Goal: Task Accomplishment & Management: Complete application form

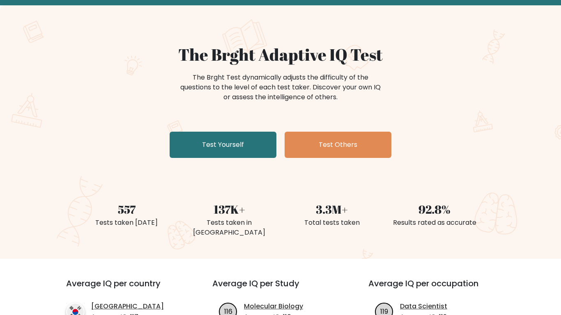
scroll to position [42, 0]
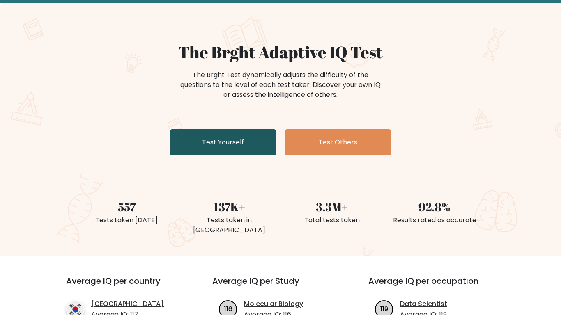
click at [243, 142] on link "Test Yourself" at bounding box center [223, 142] width 107 height 26
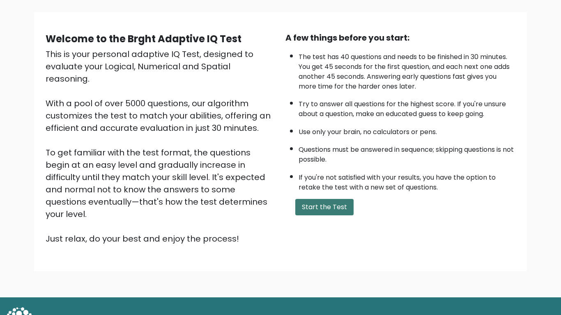
scroll to position [51, 0]
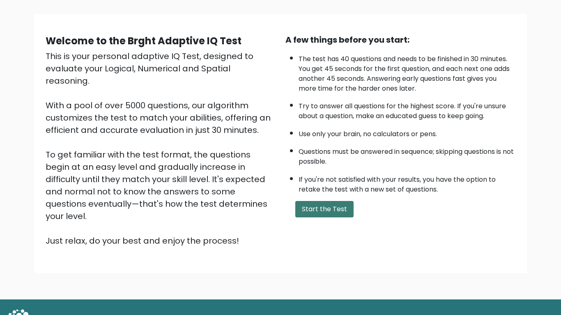
click at [333, 211] on button "Start the Test" at bounding box center [324, 209] width 58 height 16
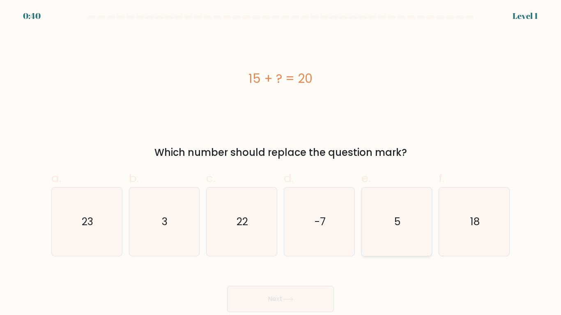
click at [391, 215] on icon "5" at bounding box center [396, 222] width 69 height 69
click at [281, 163] on input "e. 5" at bounding box center [280, 160] width 0 height 5
radio input "true"
click at [308, 296] on button "Next" at bounding box center [280, 299] width 107 height 26
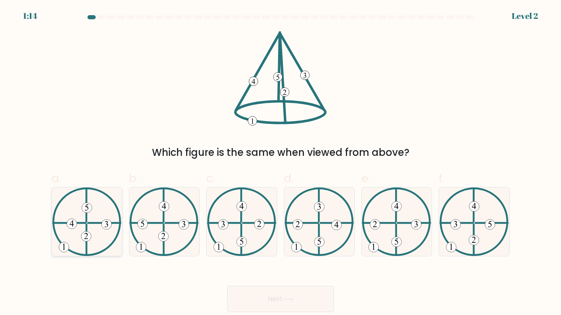
click at [84, 220] on icon at bounding box center [86, 222] width 69 height 69
click at [280, 163] on input "a." at bounding box center [280, 160] width 0 height 5
radio input "true"
click at [321, 301] on button "Next" at bounding box center [280, 299] width 107 height 26
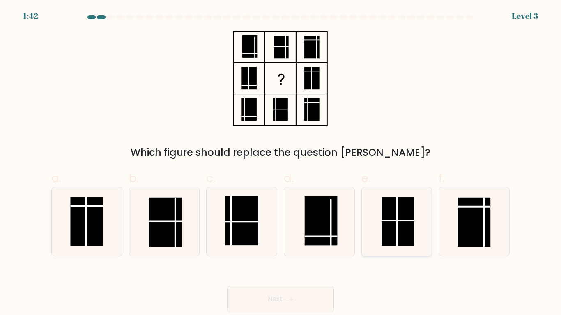
click at [395, 225] on rect at bounding box center [397, 221] width 33 height 49
click at [281, 163] on input "e." at bounding box center [280, 160] width 0 height 5
radio input "true"
click at [315, 295] on button "Next" at bounding box center [280, 299] width 107 height 26
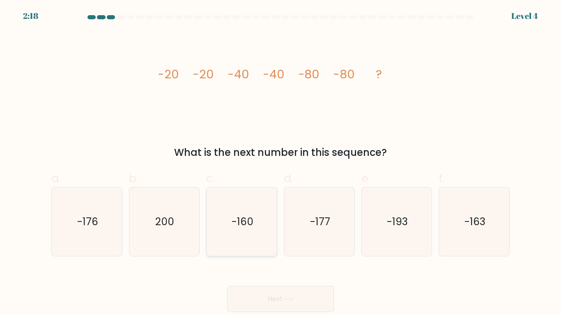
click at [242, 223] on text "-160" at bounding box center [243, 222] width 22 height 14
click at [280, 163] on input "c. -160" at bounding box center [280, 160] width 0 height 5
radio input "true"
click at [275, 298] on button "Next" at bounding box center [280, 299] width 107 height 26
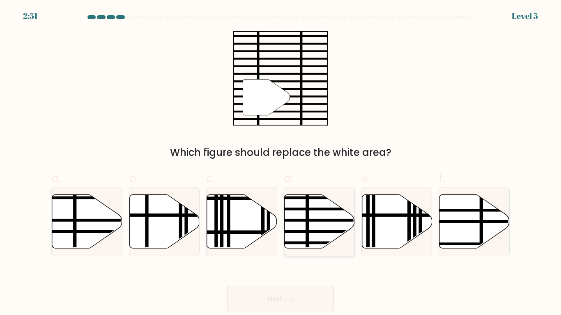
click at [331, 216] on icon at bounding box center [320, 222] width 70 height 54
click at [281, 163] on input "d." at bounding box center [280, 160] width 0 height 5
radio input "true"
click at [294, 292] on button "Next" at bounding box center [280, 299] width 107 height 26
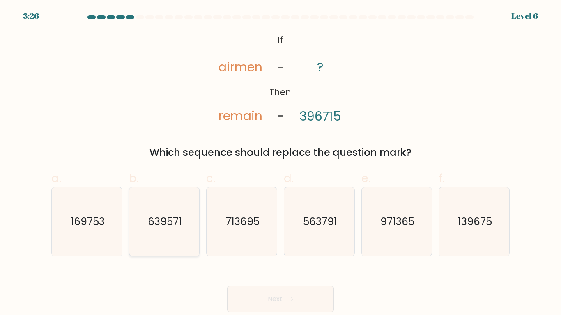
click at [192, 225] on icon "639571" at bounding box center [164, 222] width 69 height 69
click at [280, 163] on input "b. 639571" at bounding box center [280, 160] width 0 height 5
radio input "true"
click at [282, 289] on button "Next" at bounding box center [280, 299] width 107 height 26
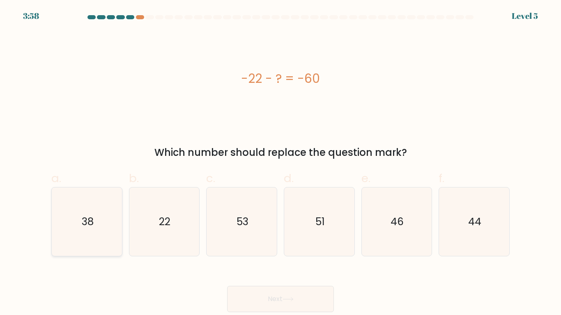
click at [61, 215] on icon "38" at bounding box center [87, 222] width 69 height 69
click at [280, 163] on input "a. 38" at bounding box center [280, 160] width 0 height 5
radio input "true"
click at [292, 303] on button "Next" at bounding box center [280, 299] width 107 height 26
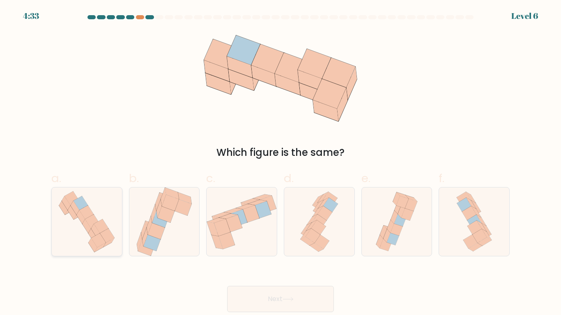
click at [67, 236] on icon at bounding box center [86, 222] width 65 height 69
click at [280, 163] on input "a." at bounding box center [280, 160] width 0 height 5
radio input "true"
click at [240, 299] on button "Next" at bounding box center [280, 299] width 107 height 26
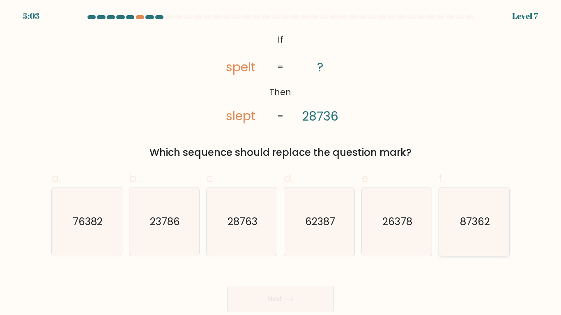
click at [472, 228] on text "87362" at bounding box center [475, 222] width 30 height 14
click at [281, 163] on input "f. 87362" at bounding box center [280, 160] width 0 height 5
radio input "true"
click at [319, 304] on button "Next" at bounding box center [280, 299] width 107 height 26
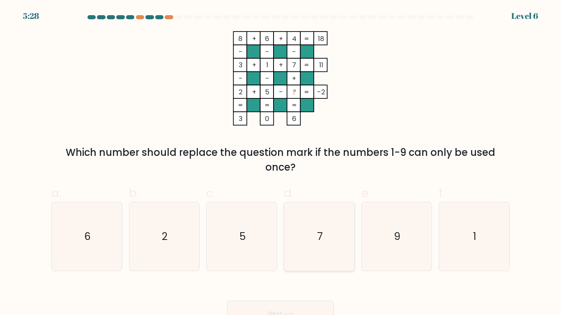
click at [326, 225] on icon "7" at bounding box center [319, 236] width 69 height 69
click at [281, 163] on input "d. 7" at bounding box center [280, 160] width 0 height 5
radio input "true"
click at [318, 314] on button "Next" at bounding box center [280, 314] width 107 height 26
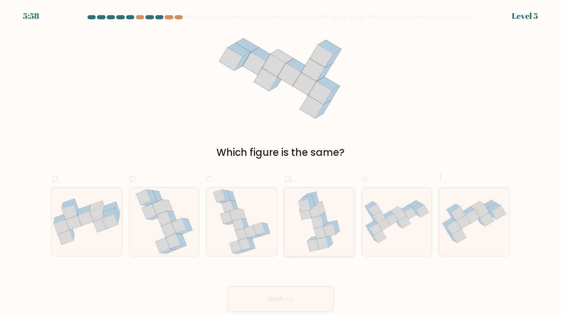
click at [325, 233] on icon at bounding box center [320, 232] width 12 height 13
click at [281, 163] on input "d." at bounding box center [280, 160] width 0 height 5
radio input "true"
click at [285, 296] on button "Next" at bounding box center [280, 299] width 107 height 26
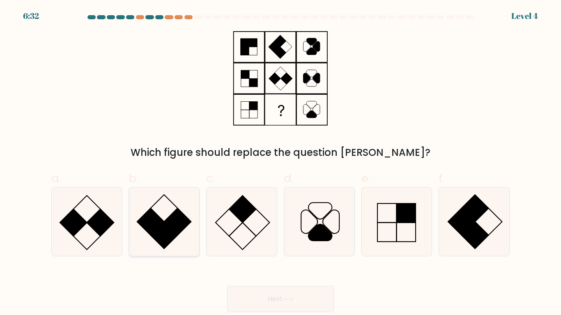
click at [167, 218] on rect at bounding box center [177, 221] width 27 height 27
click at [280, 163] on input "b." at bounding box center [280, 160] width 0 height 5
radio input "true"
click at [302, 294] on button "Next" at bounding box center [280, 299] width 107 height 26
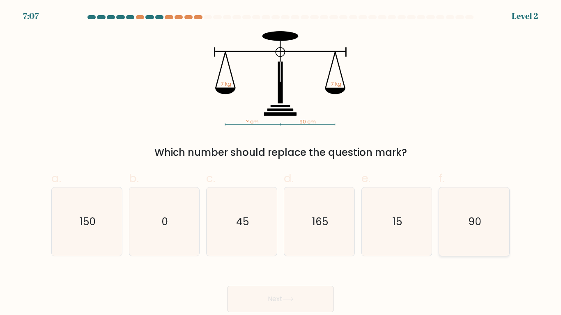
click at [490, 220] on icon "90" at bounding box center [474, 222] width 69 height 69
click at [281, 163] on input "f. 90" at bounding box center [280, 160] width 0 height 5
radio input "true"
click at [272, 297] on button "Next" at bounding box center [280, 299] width 107 height 26
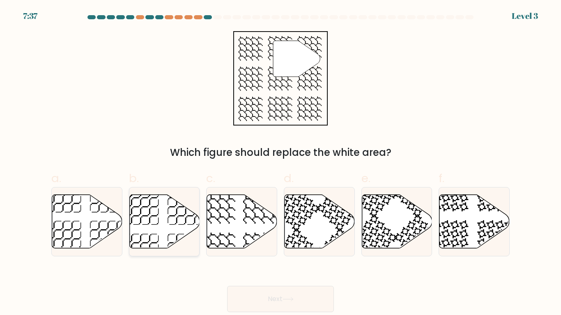
click at [155, 214] on icon at bounding box center [164, 222] width 70 height 54
click at [280, 163] on input "b." at bounding box center [280, 160] width 0 height 5
radio input "true"
click at [290, 301] on icon at bounding box center [287, 299] width 11 height 5
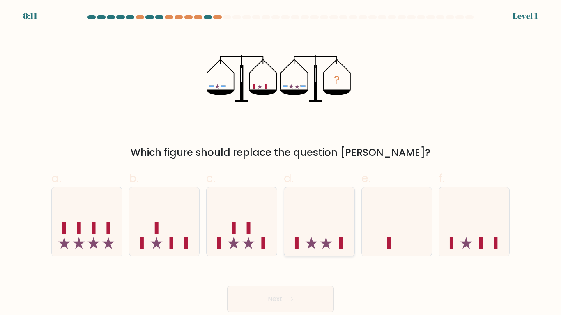
click at [318, 241] on icon at bounding box center [319, 222] width 70 height 58
click at [281, 163] on input "d." at bounding box center [280, 160] width 0 height 5
radio input "true"
click at [303, 304] on button "Next" at bounding box center [280, 299] width 107 height 26
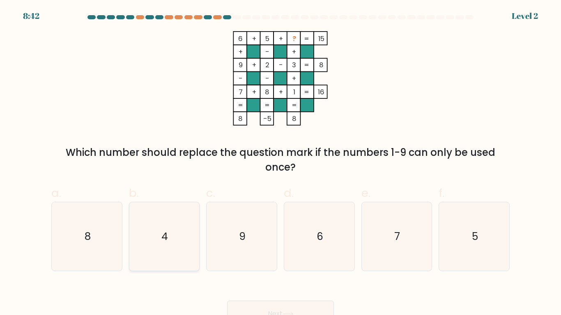
click at [171, 249] on icon "4" at bounding box center [164, 236] width 69 height 69
click at [280, 163] on input "b. 4" at bounding box center [280, 160] width 0 height 5
radio input "true"
click at [315, 306] on button "Next" at bounding box center [280, 314] width 107 height 26
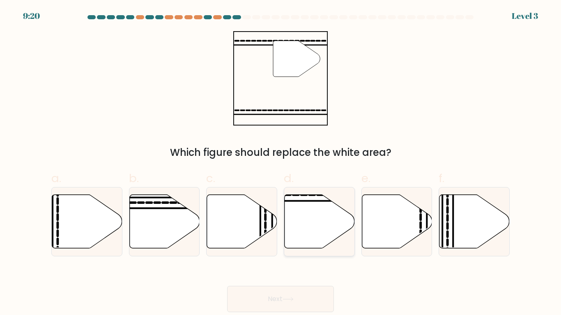
click at [310, 215] on icon at bounding box center [320, 222] width 70 height 54
click at [281, 163] on input "d." at bounding box center [280, 160] width 0 height 5
radio input "true"
click at [294, 298] on icon at bounding box center [287, 299] width 11 height 5
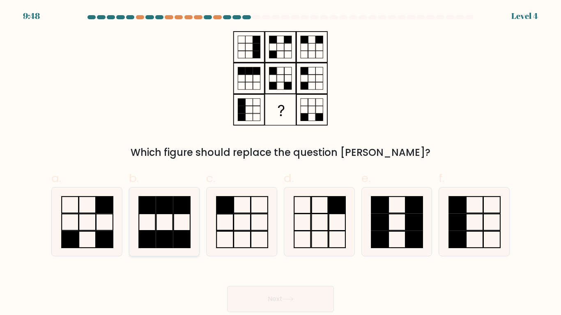
click at [179, 225] on icon at bounding box center [164, 222] width 69 height 69
click at [280, 163] on input "b." at bounding box center [280, 160] width 0 height 5
radio input "true"
click at [317, 295] on button "Next" at bounding box center [280, 299] width 107 height 26
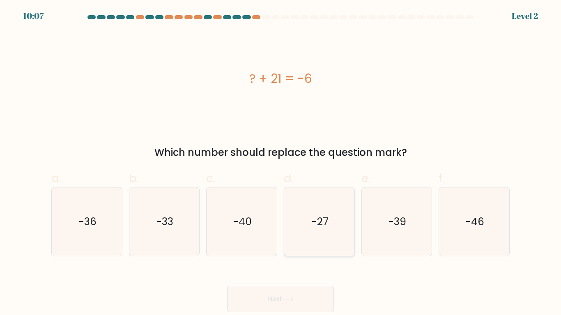
click at [322, 230] on icon "-27" at bounding box center [319, 222] width 69 height 69
click at [281, 163] on input "d. -27" at bounding box center [280, 160] width 0 height 5
radio input "true"
click at [311, 293] on button "Next" at bounding box center [280, 299] width 107 height 26
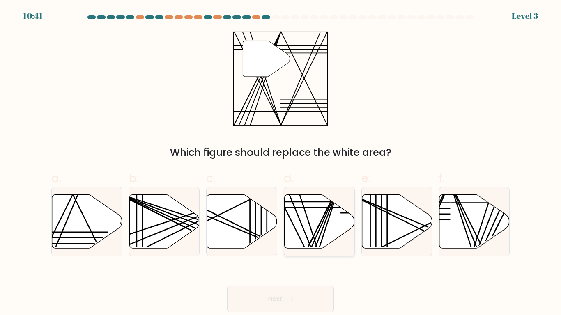
click at [322, 219] on line at bounding box center [306, 251] width 70 height 140
click at [281, 163] on input "d." at bounding box center [280, 160] width 0 height 5
radio input "true"
click at [294, 295] on button "Next" at bounding box center [280, 299] width 107 height 26
